Goal: Information Seeking & Learning: Learn about a topic

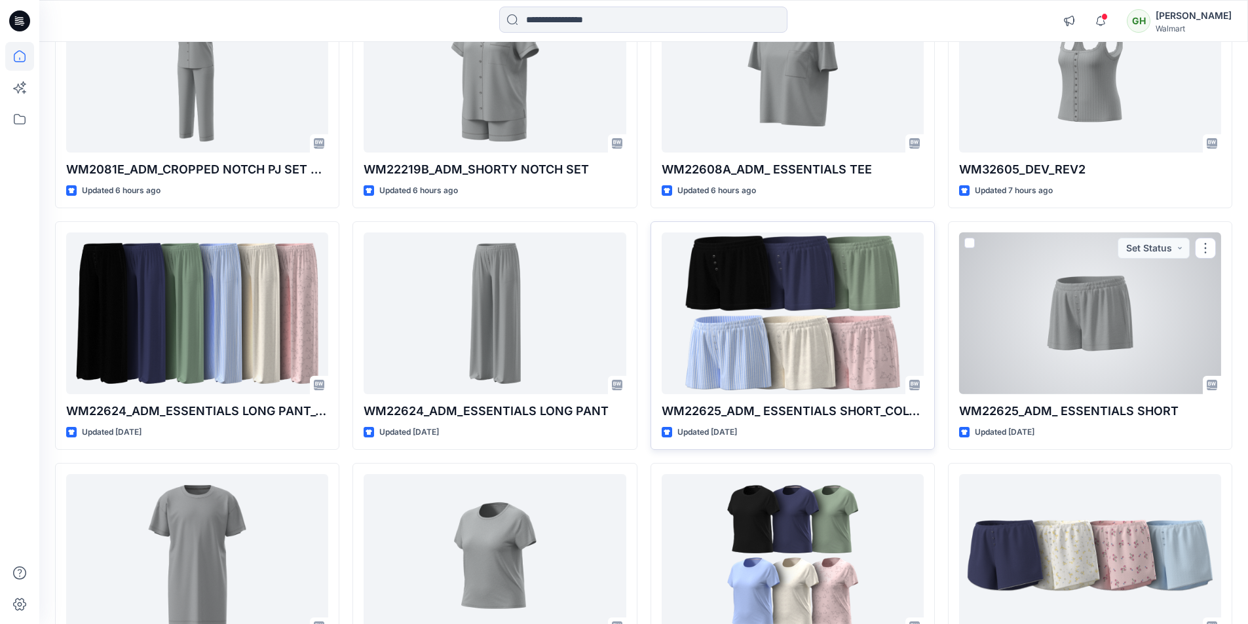
scroll to position [655, 0]
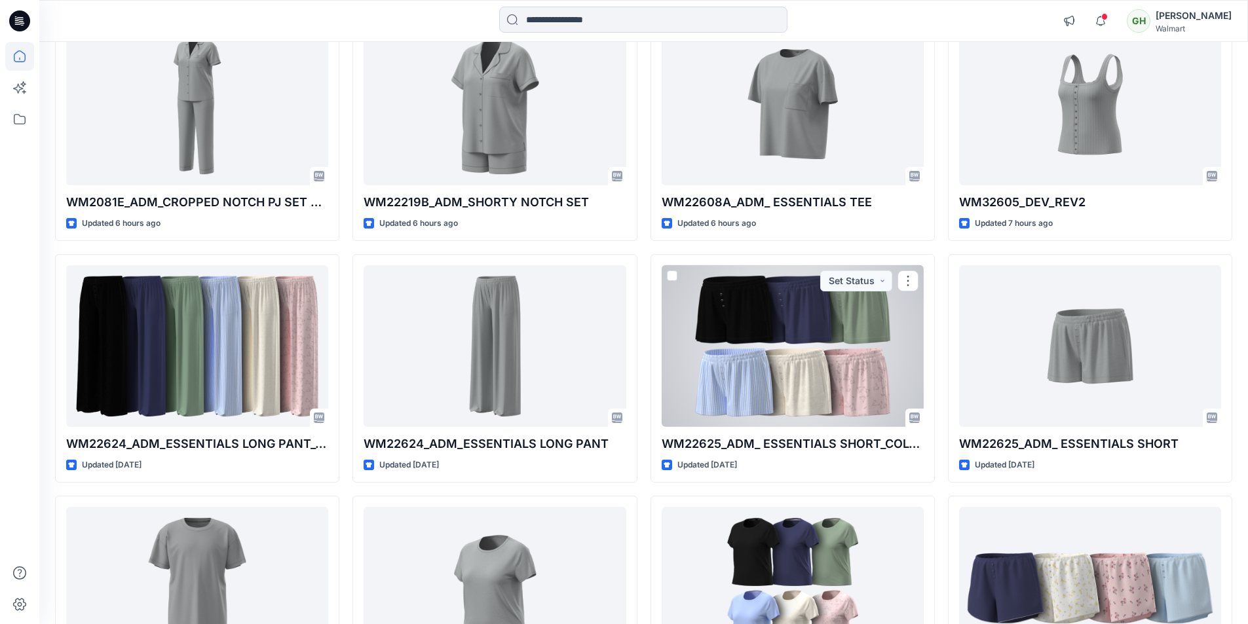
drag, startPoint x: 778, startPoint y: 354, endPoint x: 941, endPoint y: 482, distance: 207.6
click at [945, 487] on div "WM22610A_ADM_ESSENTIALS SHORT Updated 4 hours ago WM12605J_ADM_ POINTELLE SHORT…" at bounding box center [643, 611] width 1177 height 2164
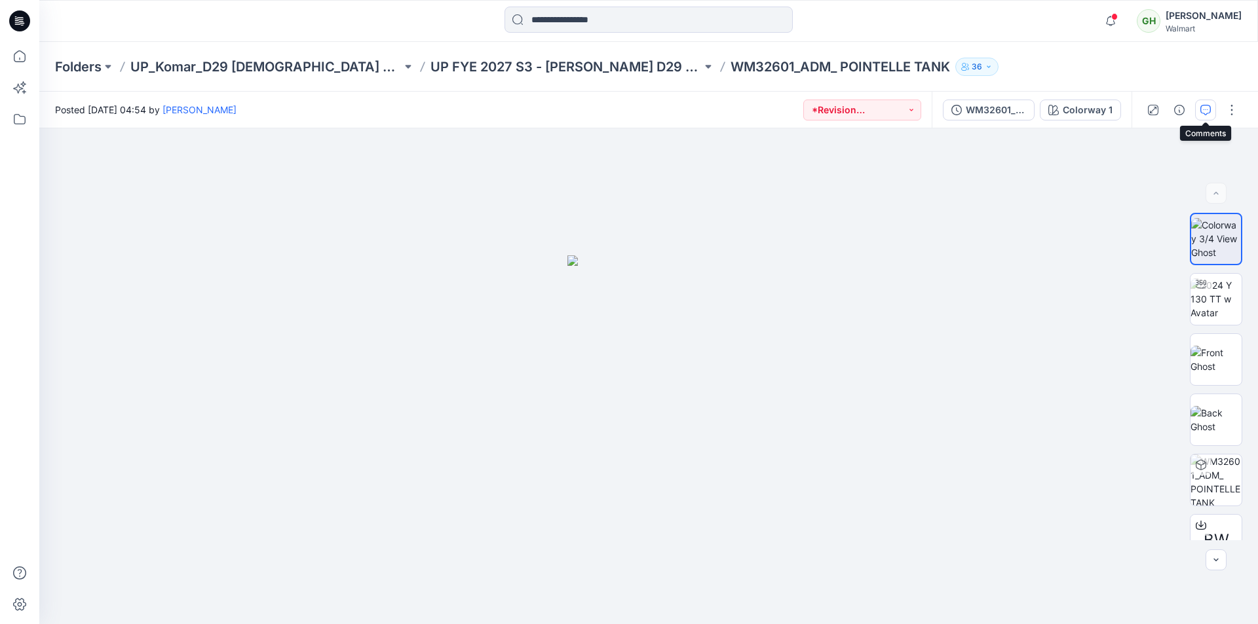
click at [1203, 106] on icon "button" at bounding box center [1205, 110] width 10 height 10
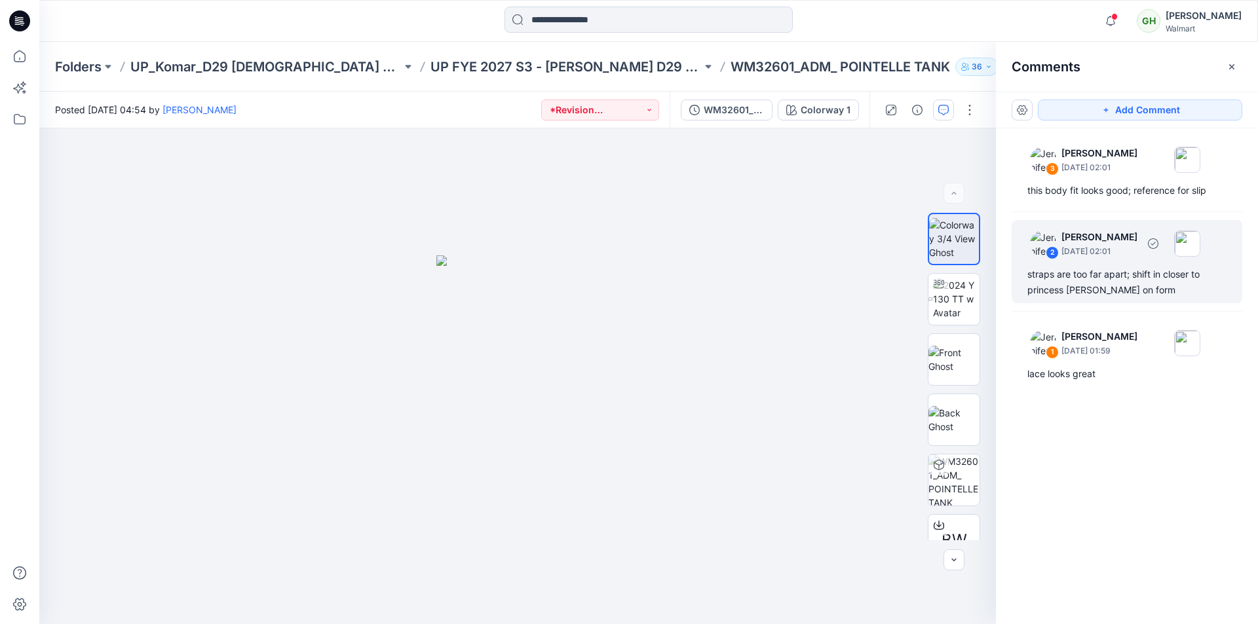
click at [1065, 282] on div "straps are too far apart; shift in closer to princess seam on form" at bounding box center [1126, 282] width 199 height 31
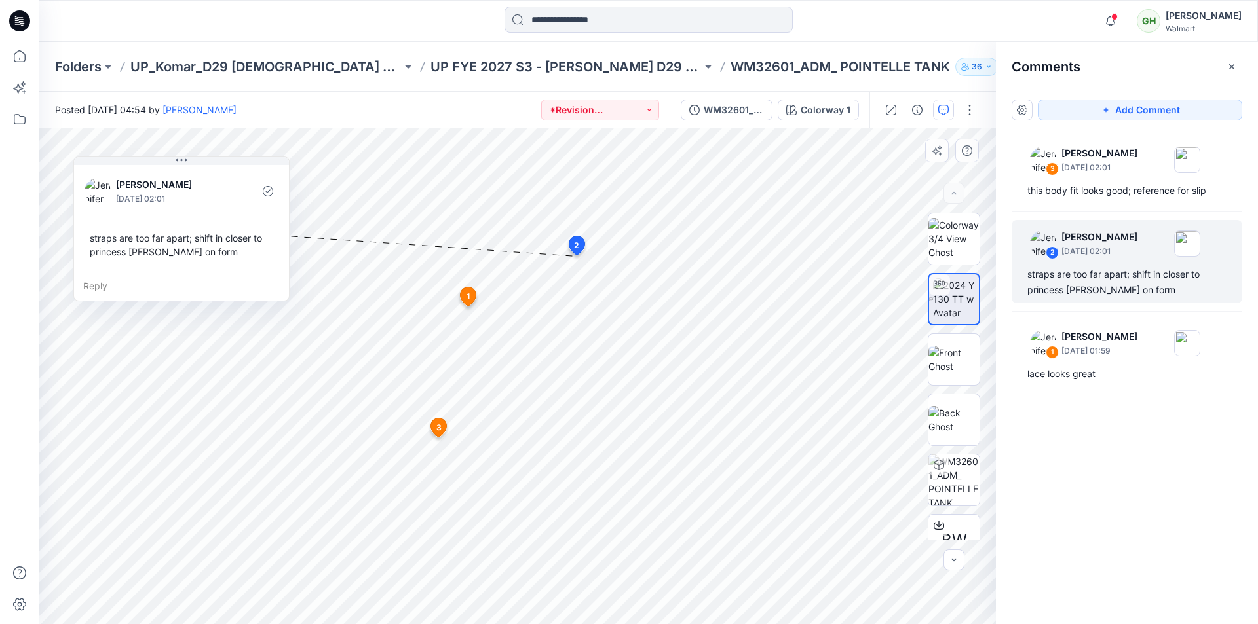
drag, startPoint x: 389, startPoint y: 212, endPoint x: 193, endPoint y: 181, distance: 198.3
click at [193, 181] on p "[PERSON_NAME]" at bounding box center [169, 185] width 107 height 16
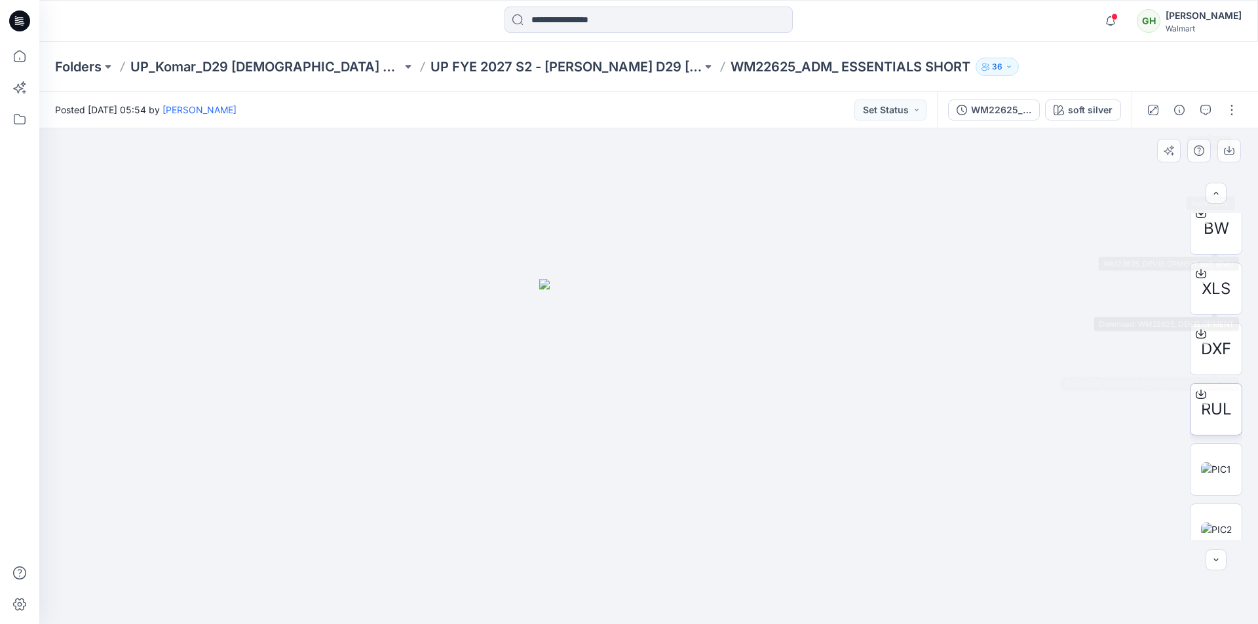
scroll to position [388, 0]
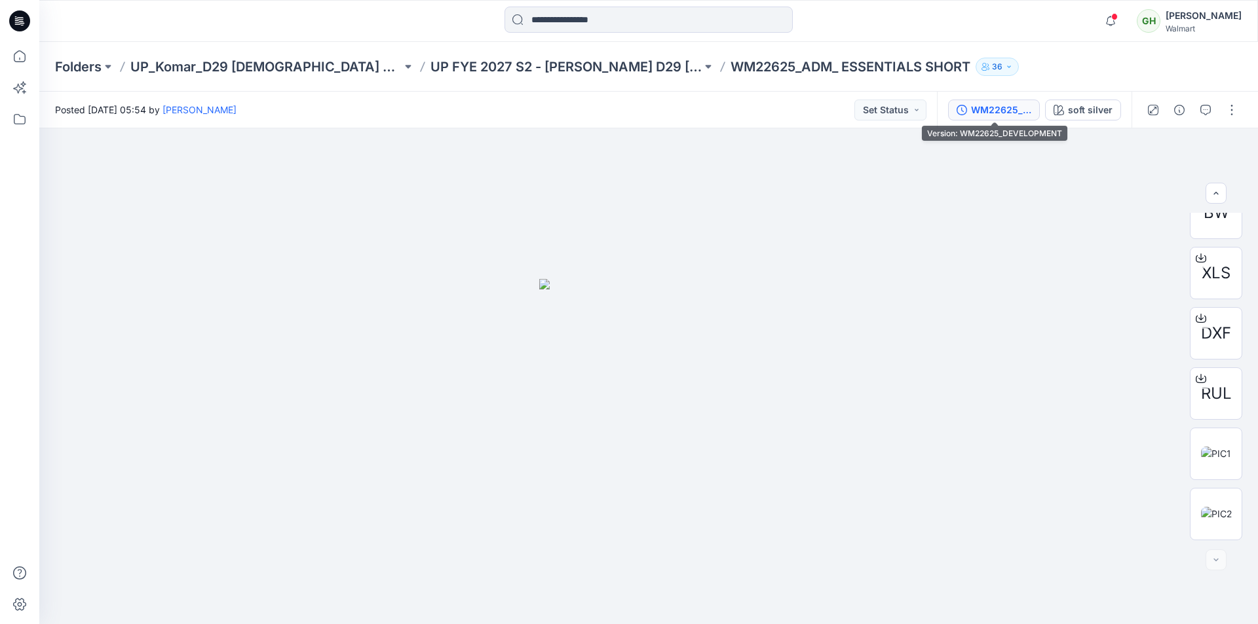
click at [976, 111] on div "WM22625_DEVELOPMENT" at bounding box center [1001, 110] width 60 height 14
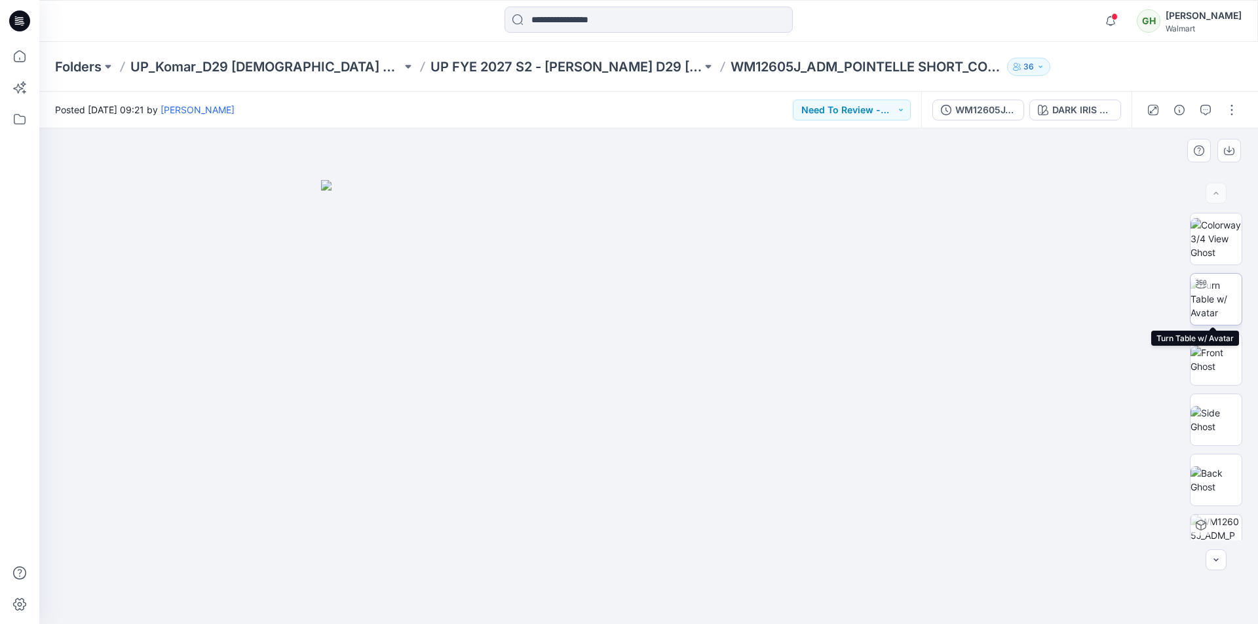
click at [1215, 310] on img at bounding box center [1215, 298] width 51 height 41
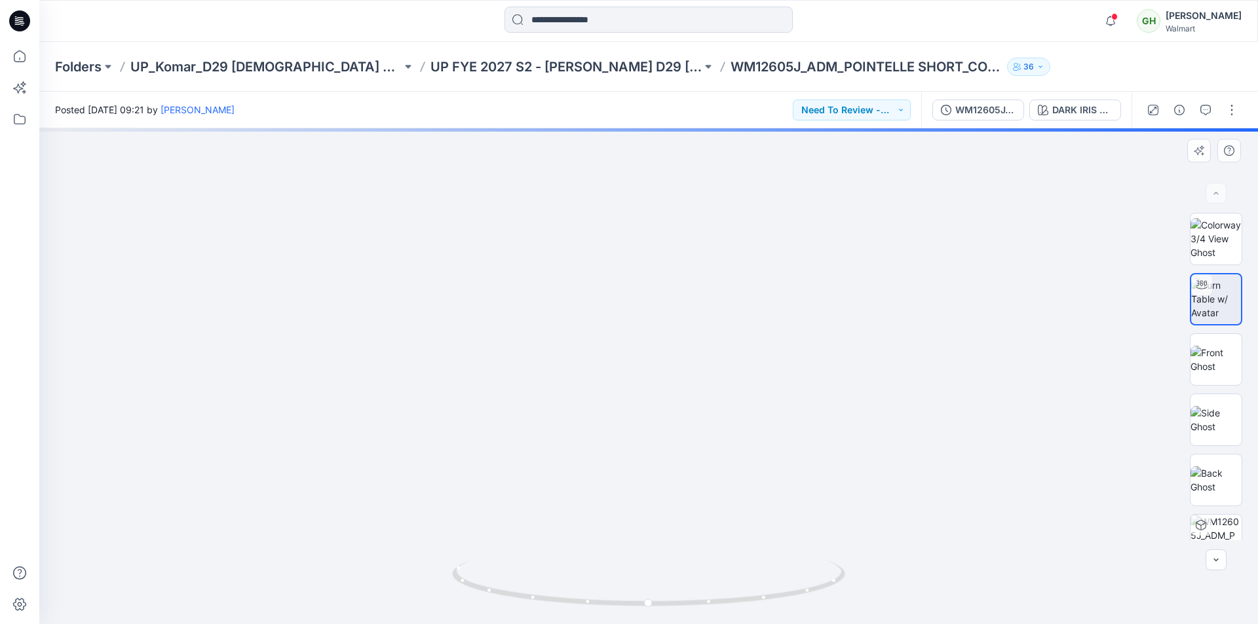
drag, startPoint x: 688, startPoint y: 411, endPoint x: 723, endPoint y: 267, distance: 148.2
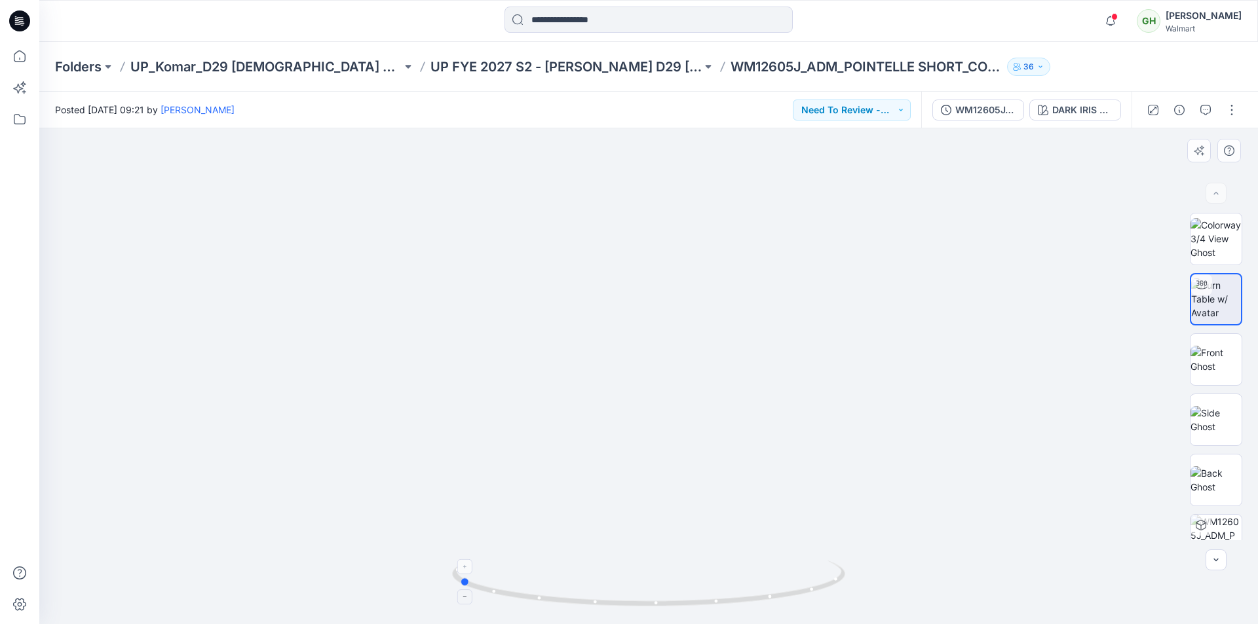
drag, startPoint x: 806, startPoint y: 588, endPoint x: 616, endPoint y: 567, distance: 191.2
click at [616, 567] on icon at bounding box center [650, 585] width 396 height 49
drag, startPoint x: 617, startPoint y: 599, endPoint x: 827, endPoint y: 571, distance: 212.2
click at [827, 571] on icon at bounding box center [650, 585] width 396 height 49
click at [27, 21] on icon at bounding box center [19, 20] width 21 height 21
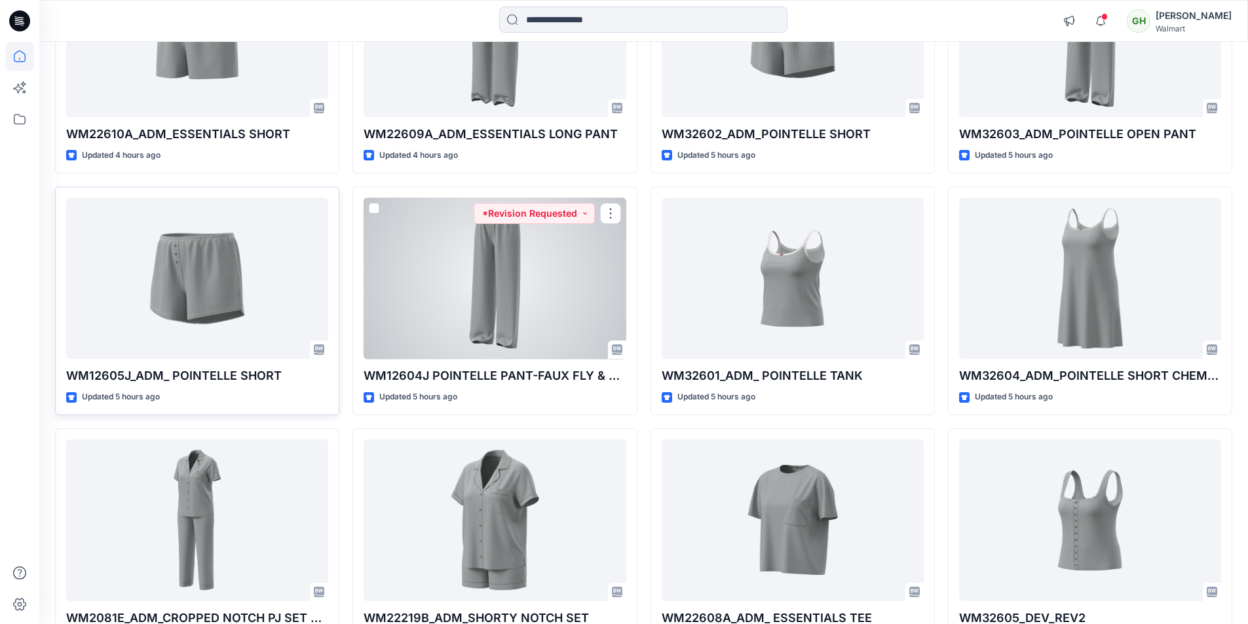
scroll to position [262, 0]
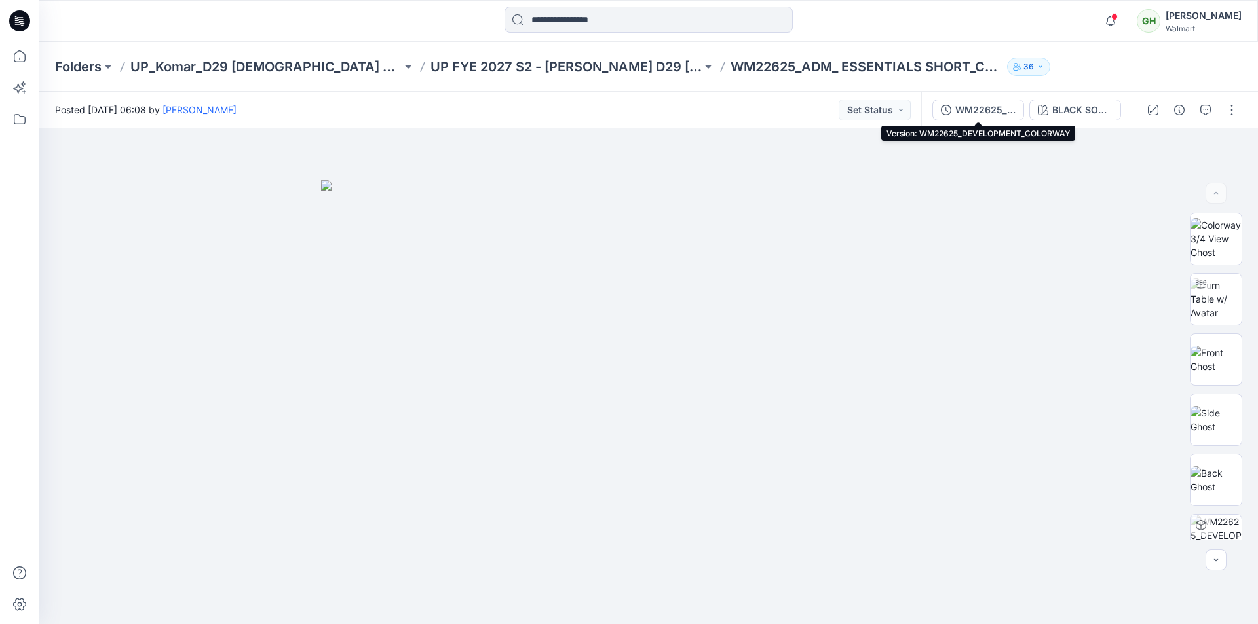
click at [983, 107] on div "WM22625_DEVELOPMENT_COLORWAY" at bounding box center [985, 110] width 60 height 14
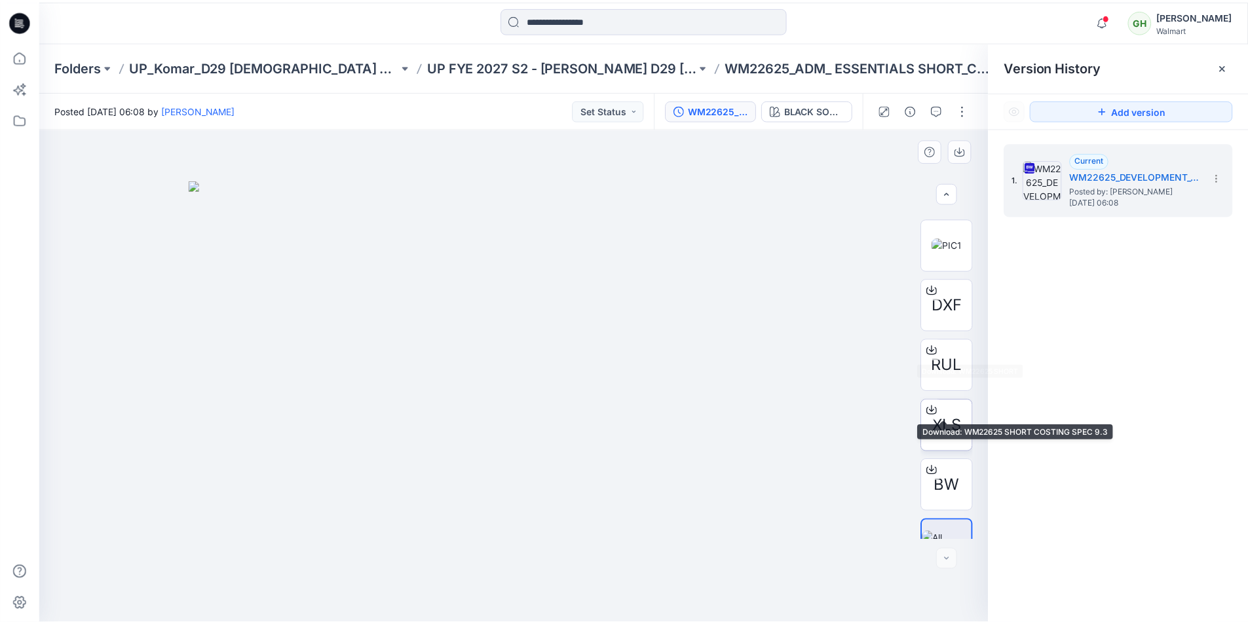
scroll to position [448, 0]
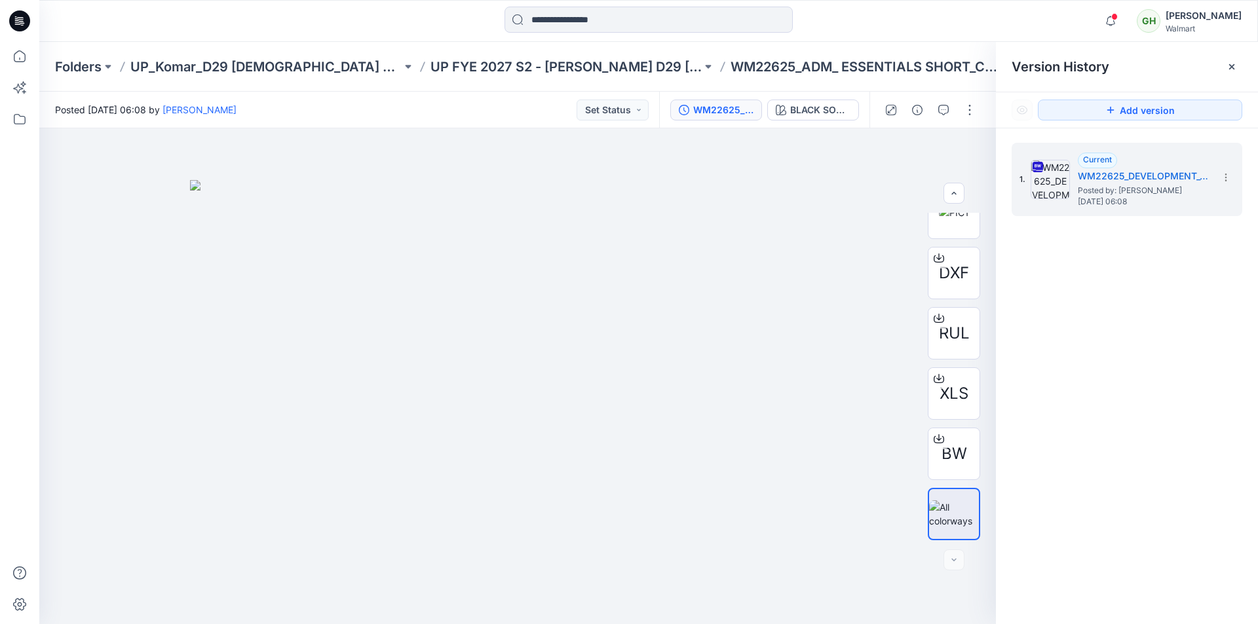
click at [24, 14] on icon at bounding box center [19, 20] width 21 height 21
